Goal: Task Accomplishment & Management: Manage account settings

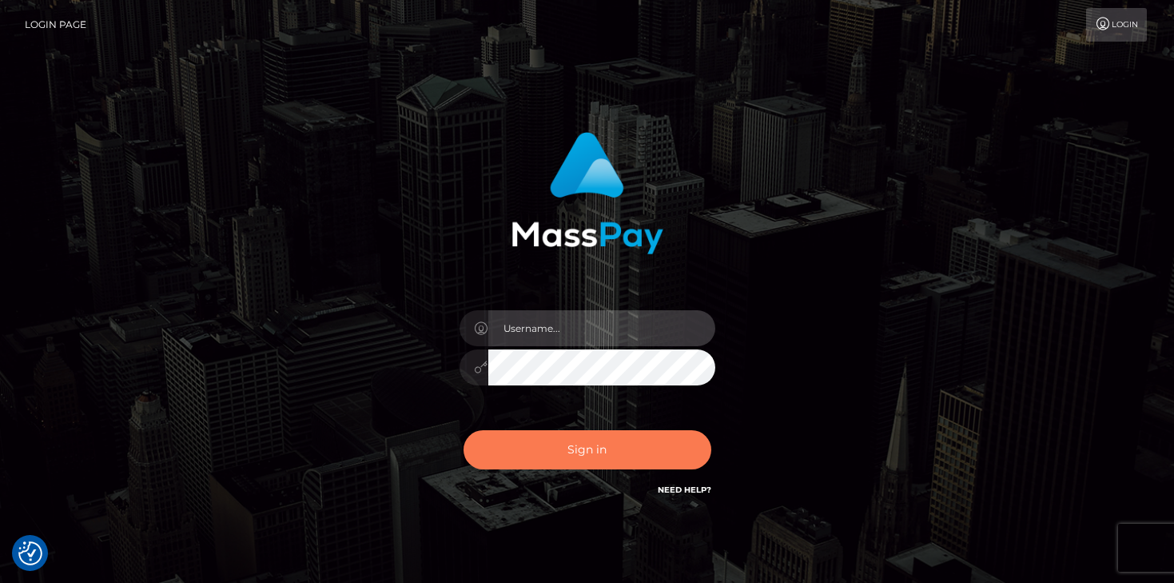
type input "mariolabugaj"
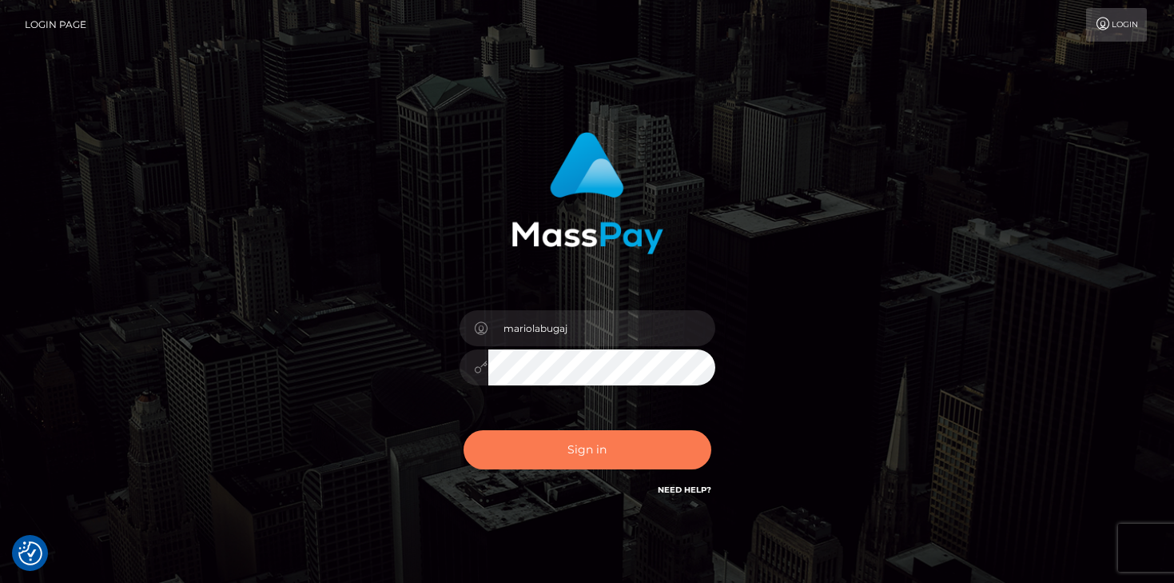
click at [596, 438] on button "Sign in" at bounding box center [588, 449] width 248 height 39
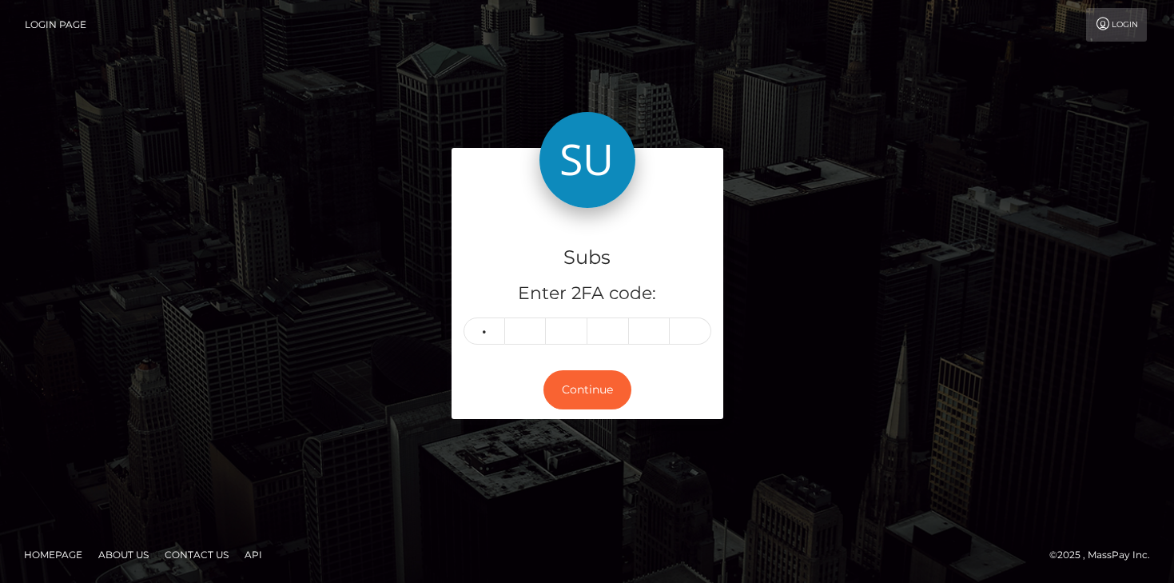
type input "0"
type input "5"
type input "0"
type input "8"
type input "4"
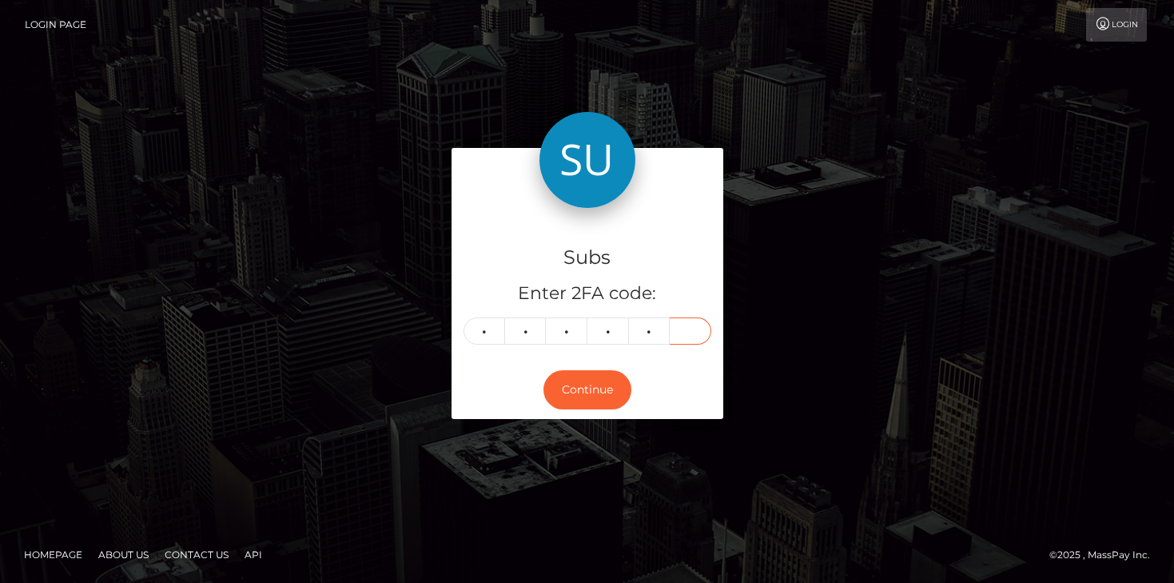
type input "9"
